Goal: Task Accomplishment & Management: Manage account settings

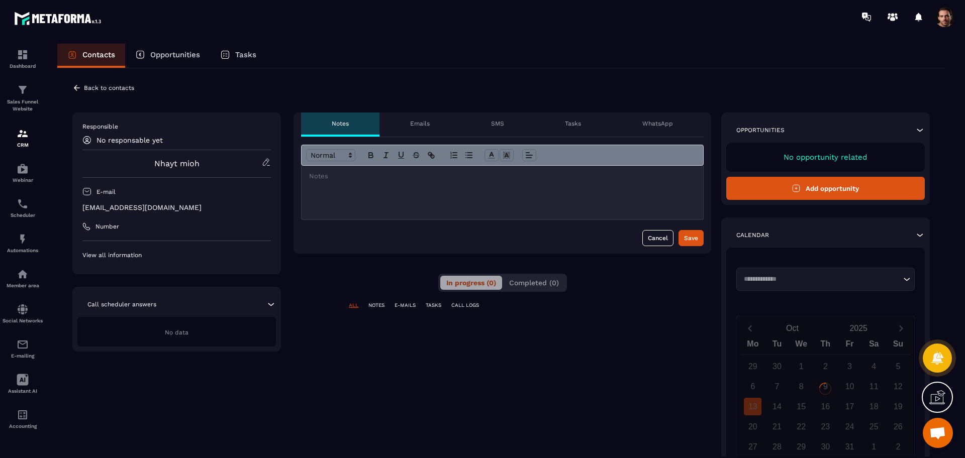
click at [528, 281] on span "Completed (0)" at bounding box center [534, 283] width 50 height 8
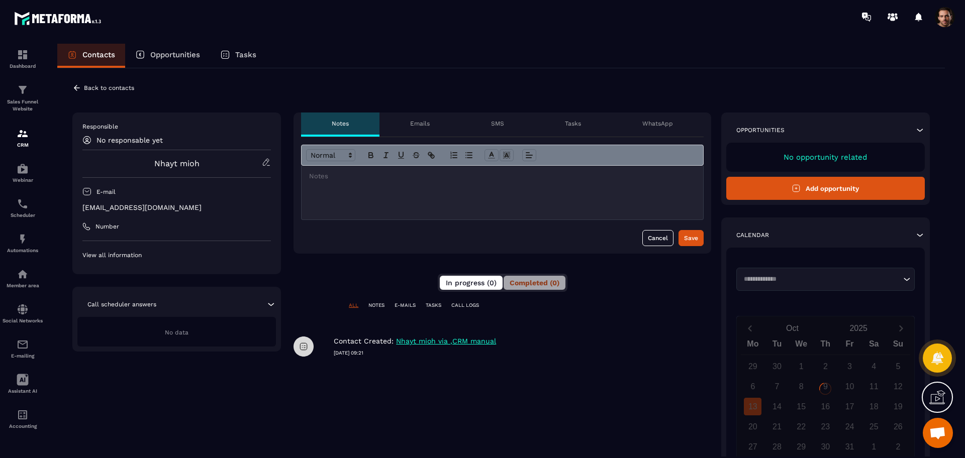
click at [469, 282] on span "In progress (0)" at bounding box center [471, 283] width 51 height 8
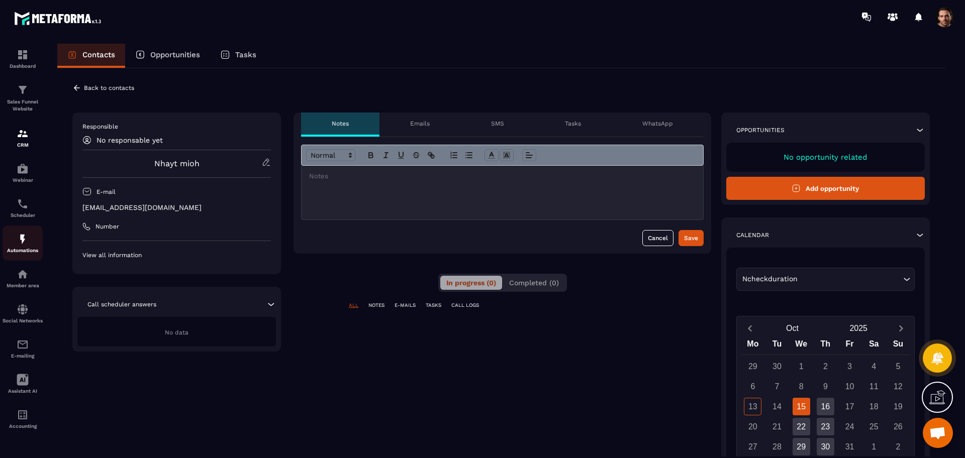
click at [32, 236] on div "Automations" at bounding box center [23, 243] width 40 height 20
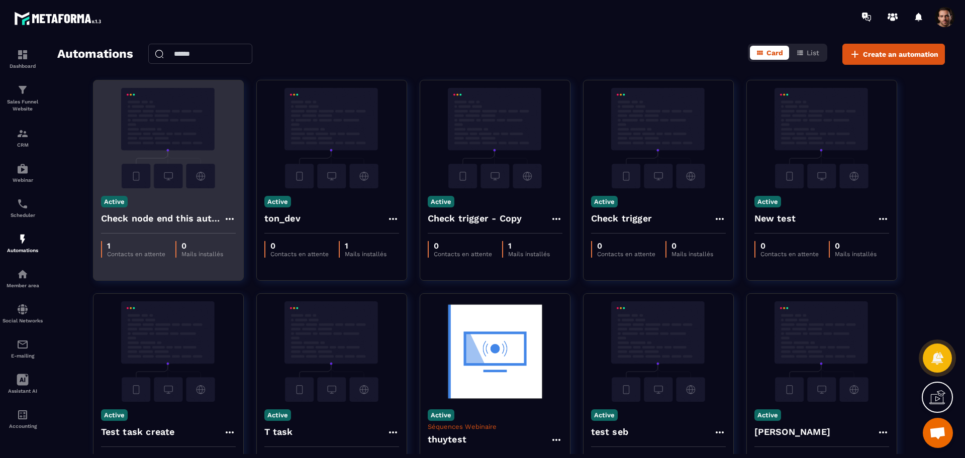
click at [229, 217] on icon at bounding box center [230, 219] width 12 height 12
click at [241, 233] on link "Edit" at bounding box center [254, 242] width 52 height 22
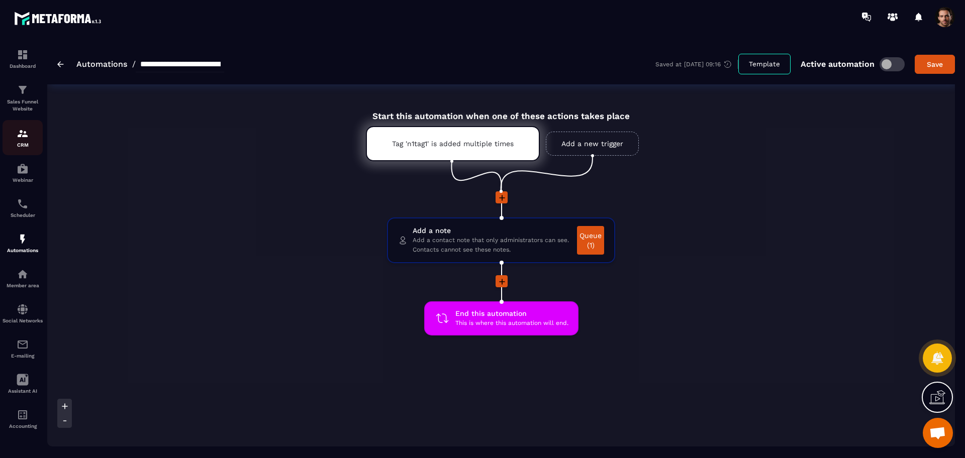
click at [28, 137] on img at bounding box center [23, 134] width 12 height 12
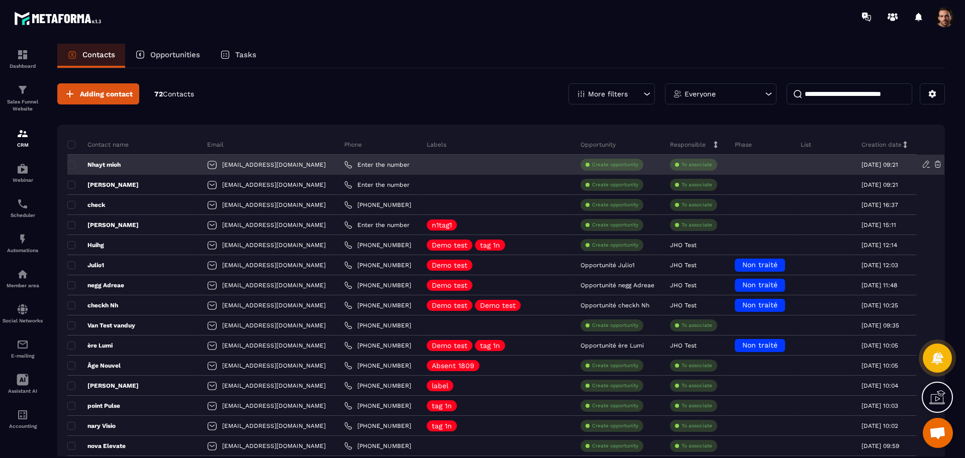
click at [117, 164] on p "Nhayt mioh" at bounding box center [93, 165] width 53 height 8
